Goal: Task Accomplishment & Management: Use online tool/utility

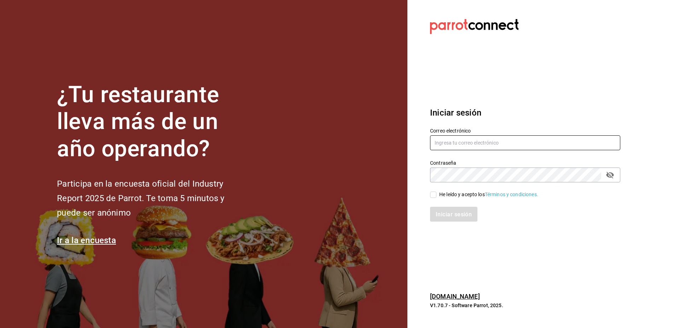
type input "[EMAIL_ADDRESS][DOMAIN_NAME]"
click at [439, 192] on span "He leído y acepto los Términos y condiciones." at bounding box center [488, 194] width 102 height 7
click at [437, 192] on input "He leído y acepto los Términos y condiciones." at bounding box center [433, 195] width 6 height 6
checkbox input "true"
click at [443, 208] on button "Iniciar sesión" at bounding box center [454, 214] width 48 height 15
